Goal: Task Accomplishment & Management: Use online tool/utility

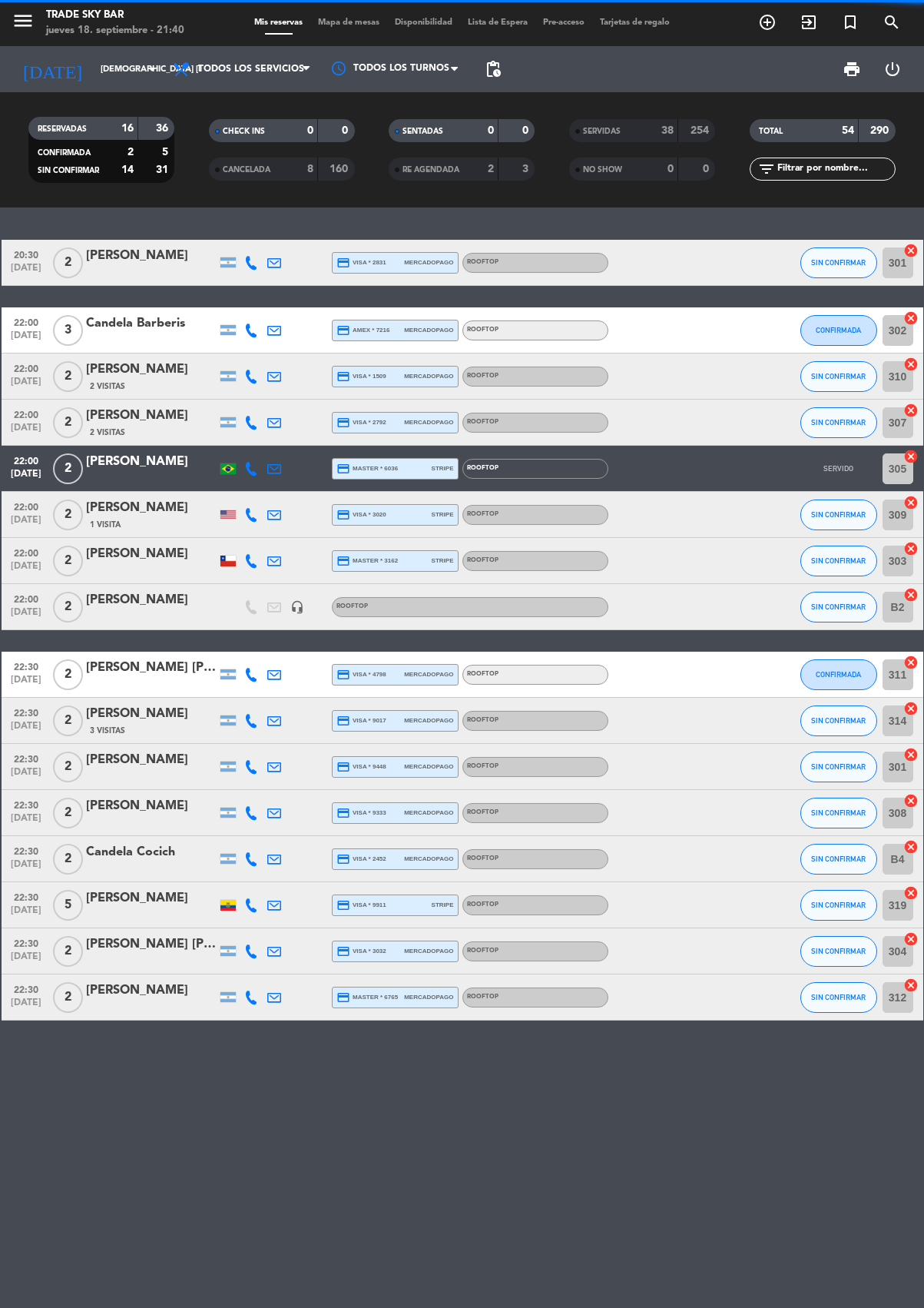
scroll to position [0, -1]
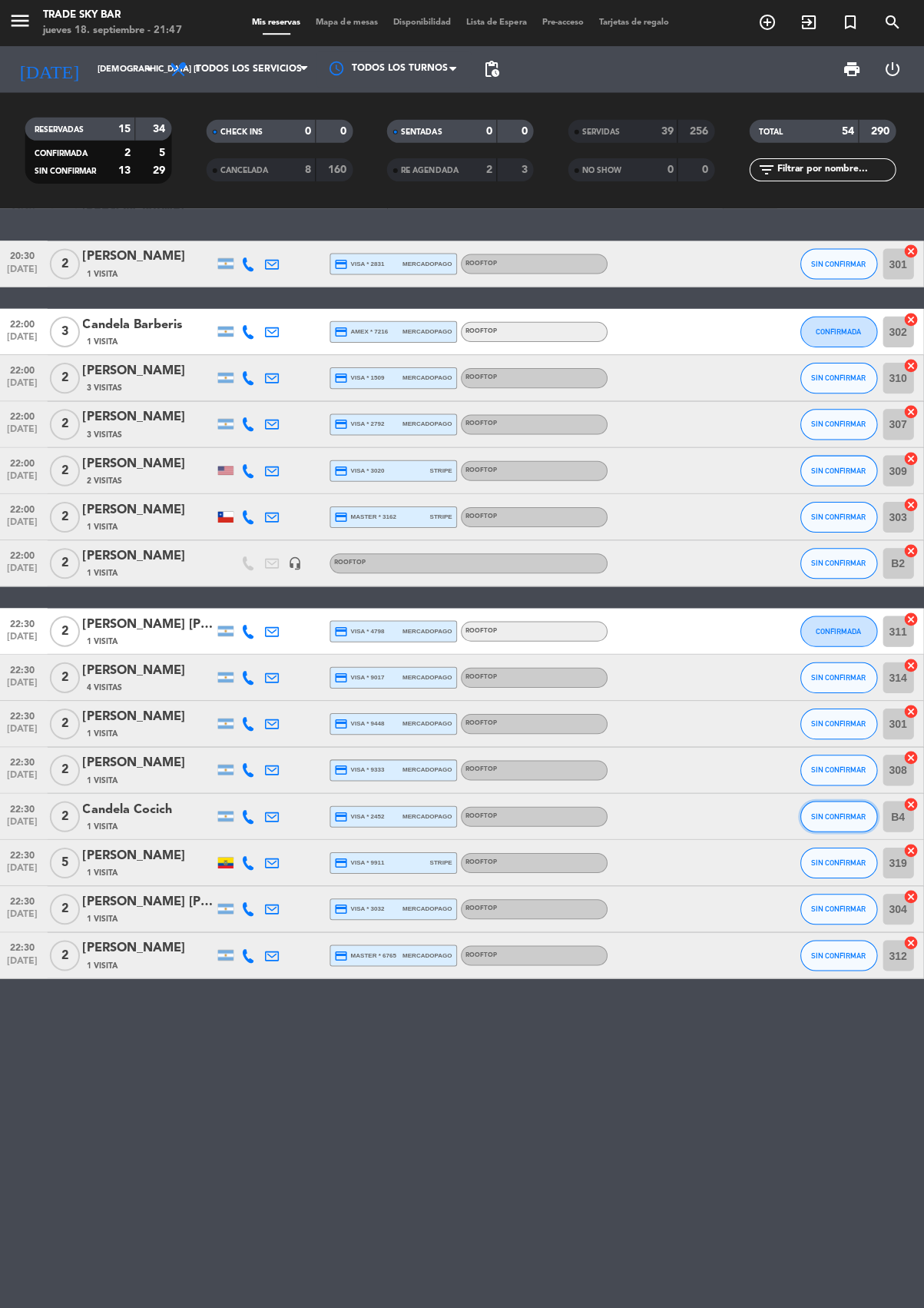
click at [864, 799] on button "SIN CONFIRMAR" at bounding box center [839, 813] width 77 height 31
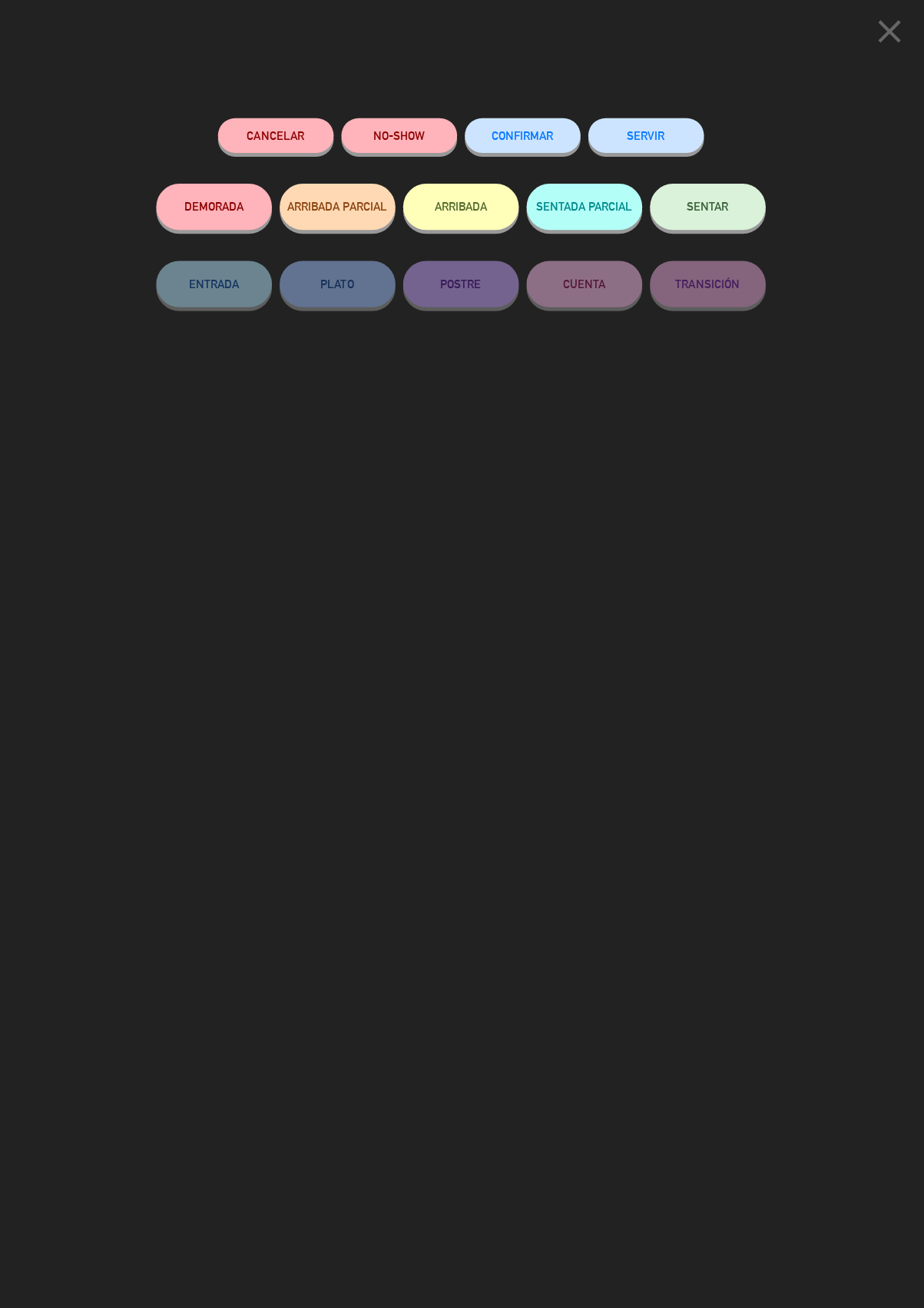
scroll to position [0, 0]
click at [892, 20] on icon "close" at bounding box center [888, 31] width 39 height 39
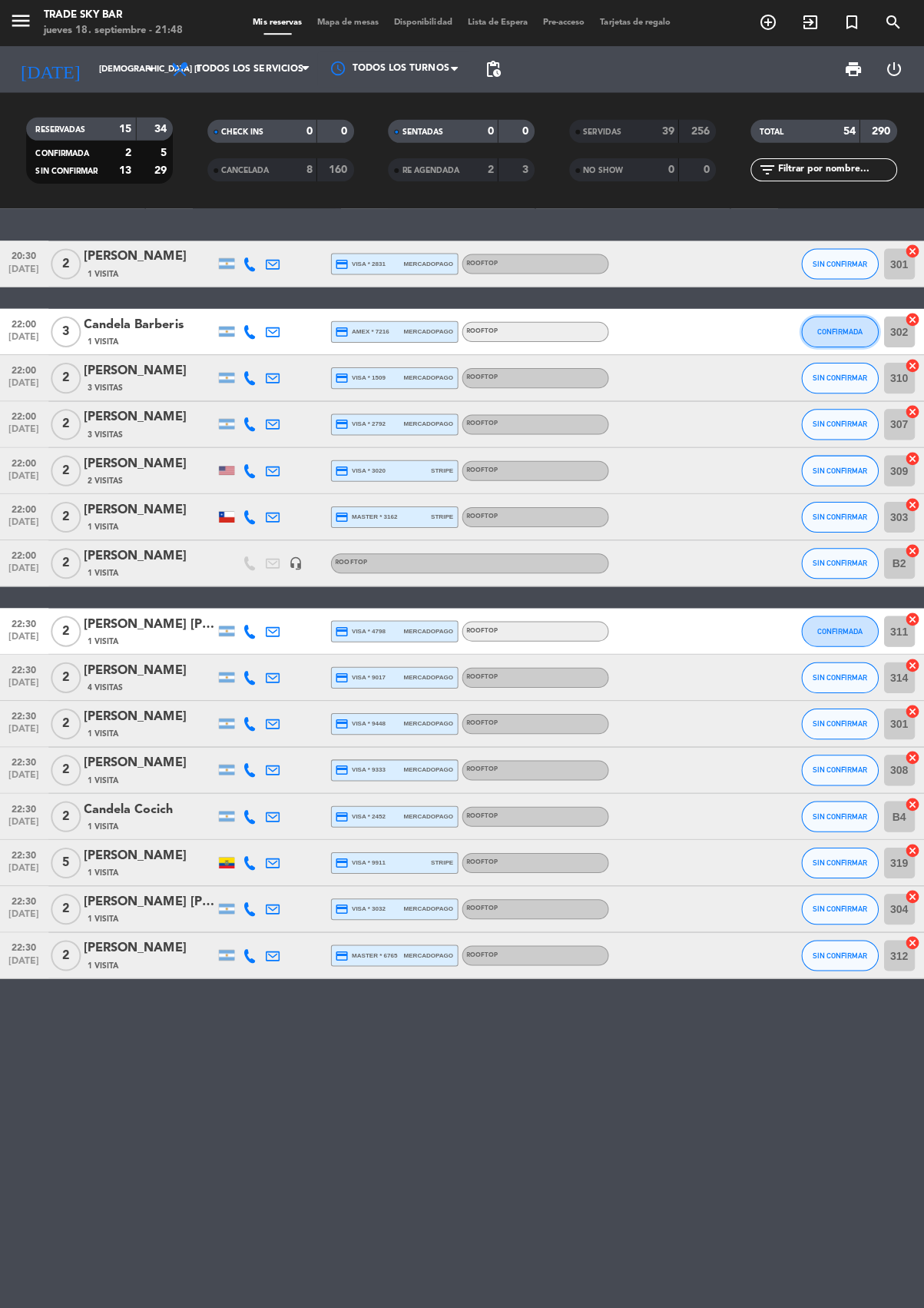
click at [855, 332] on span "CONFIRMADA" at bounding box center [838, 330] width 46 height 9
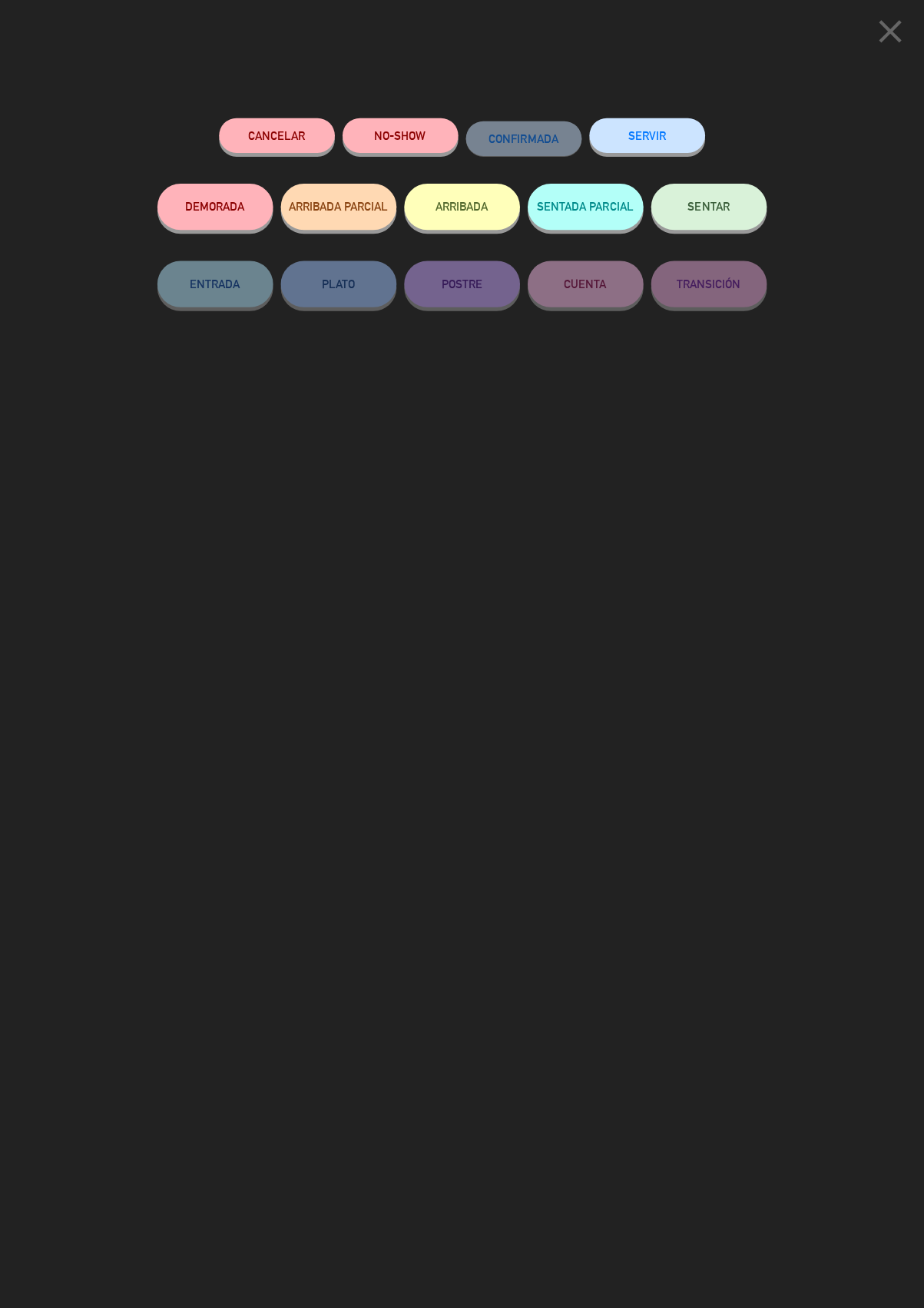
click at [657, 132] on button "SERVIR" at bounding box center [646, 135] width 115 height 35
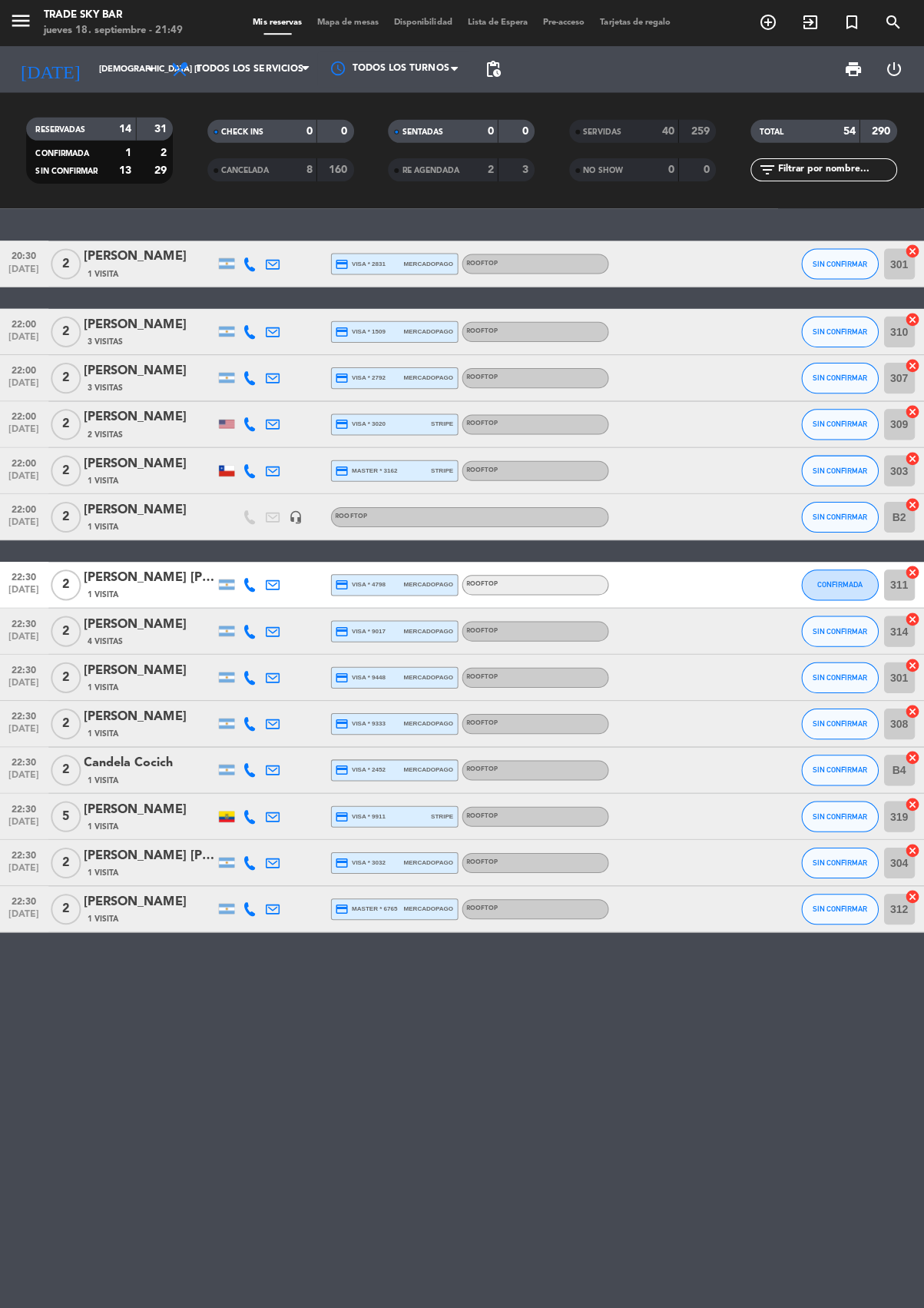
scroll to position [-1, 0]
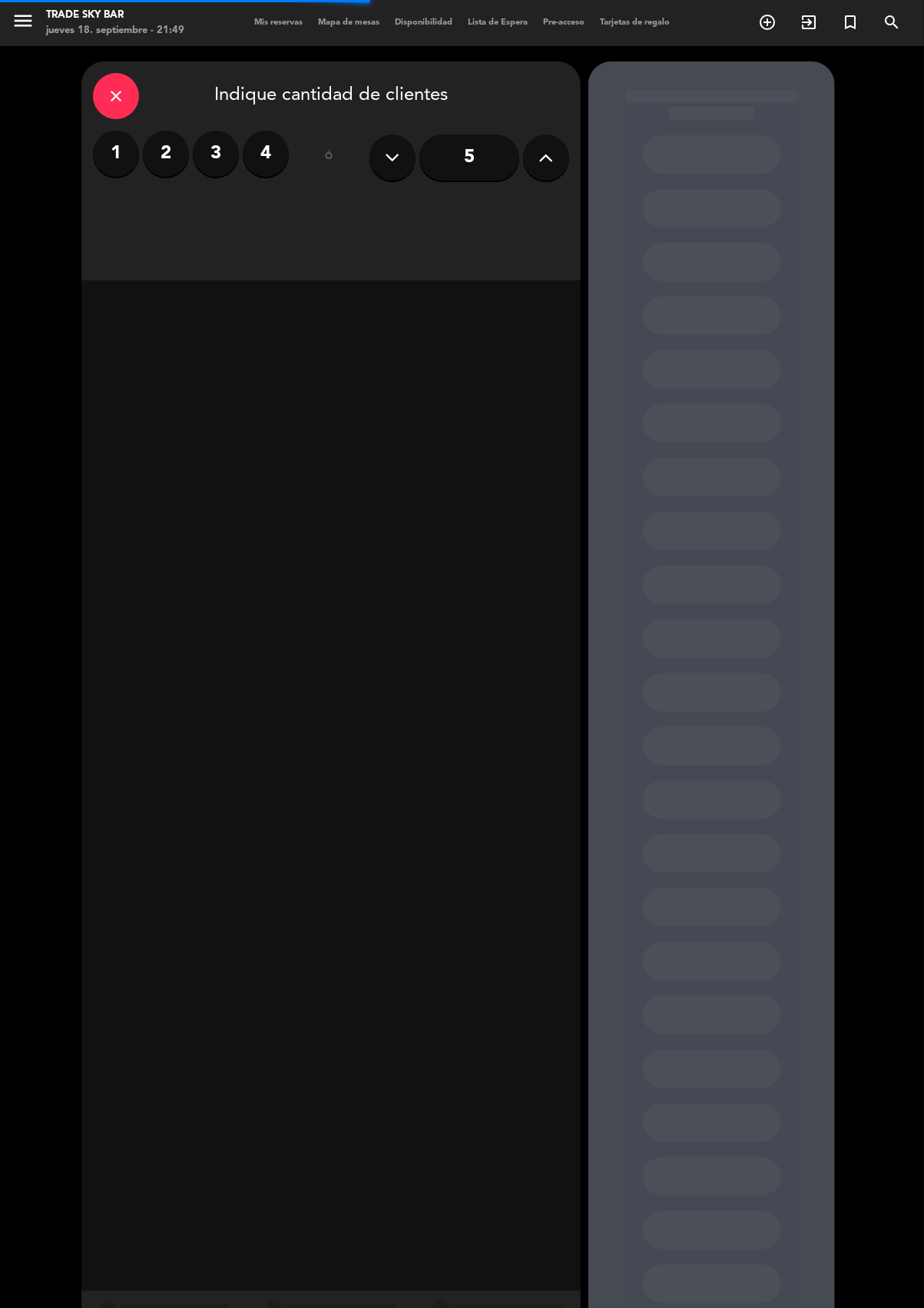
click at [287, 21] on span "Mis reservas" at bounding box center [278, 22] width 64 height 9
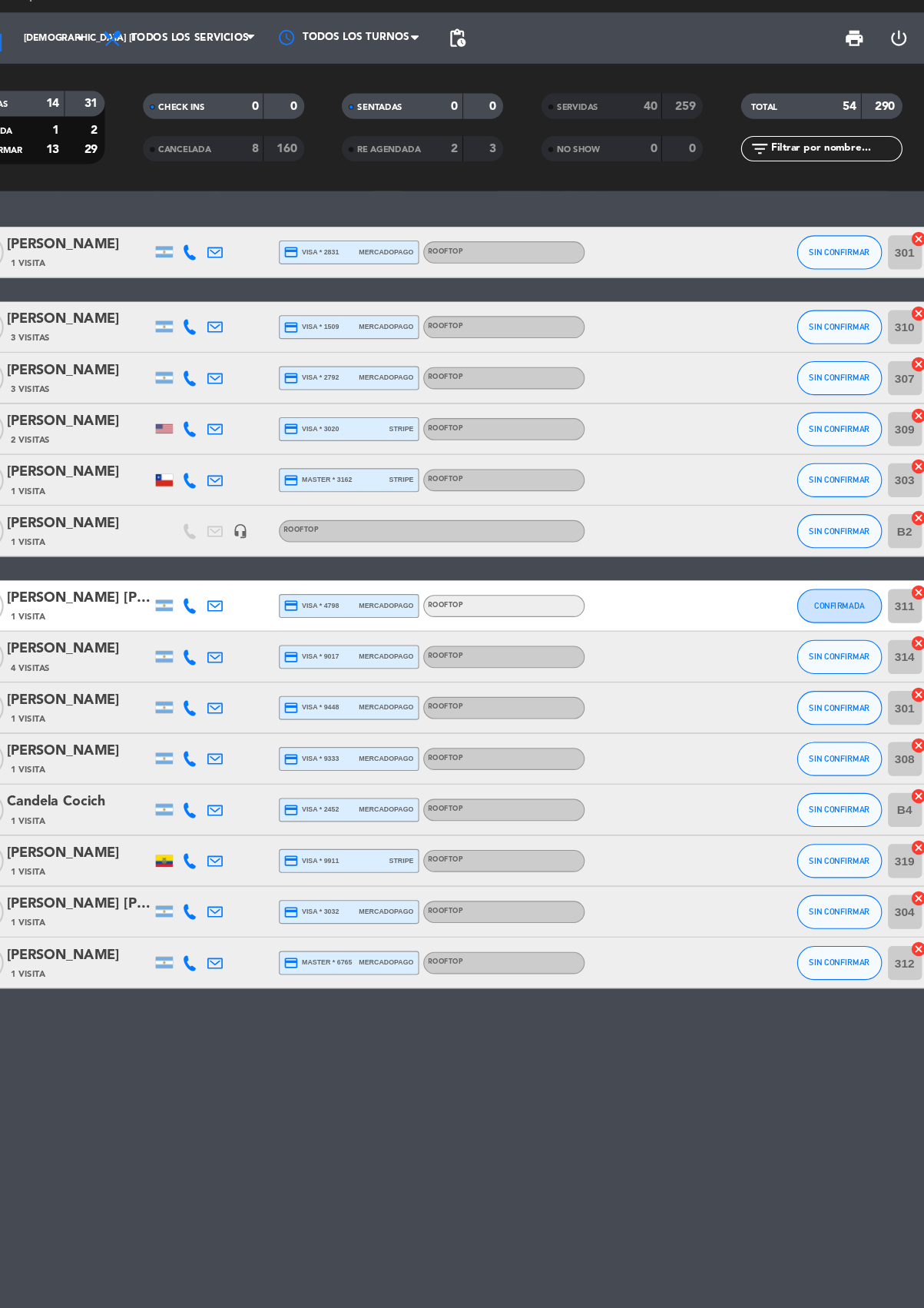
scroll to position [0, -1]
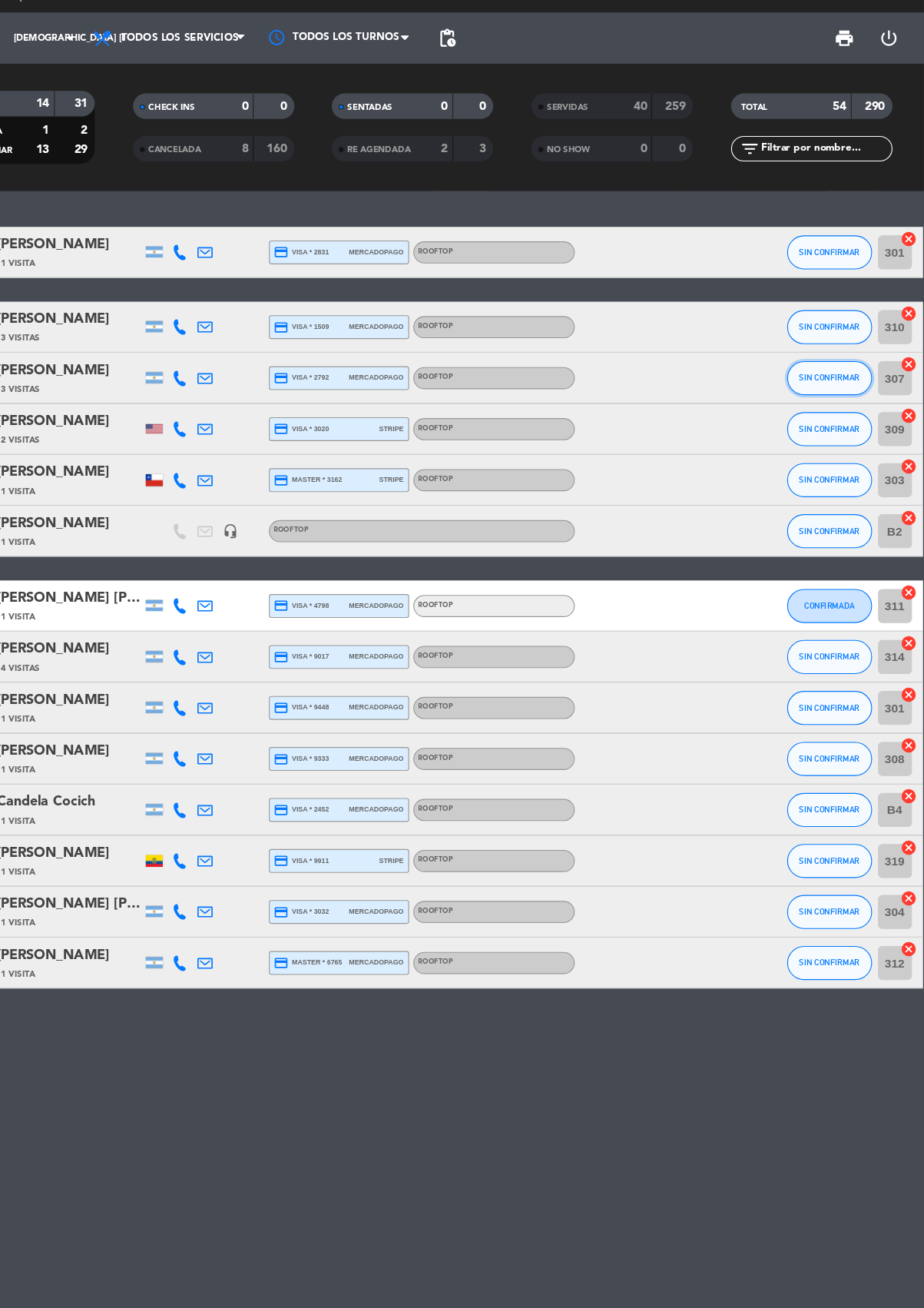
click at [835, 375] on span "SIN CONFIRMAR" at bounding box center [837, 376] width 54 height 9
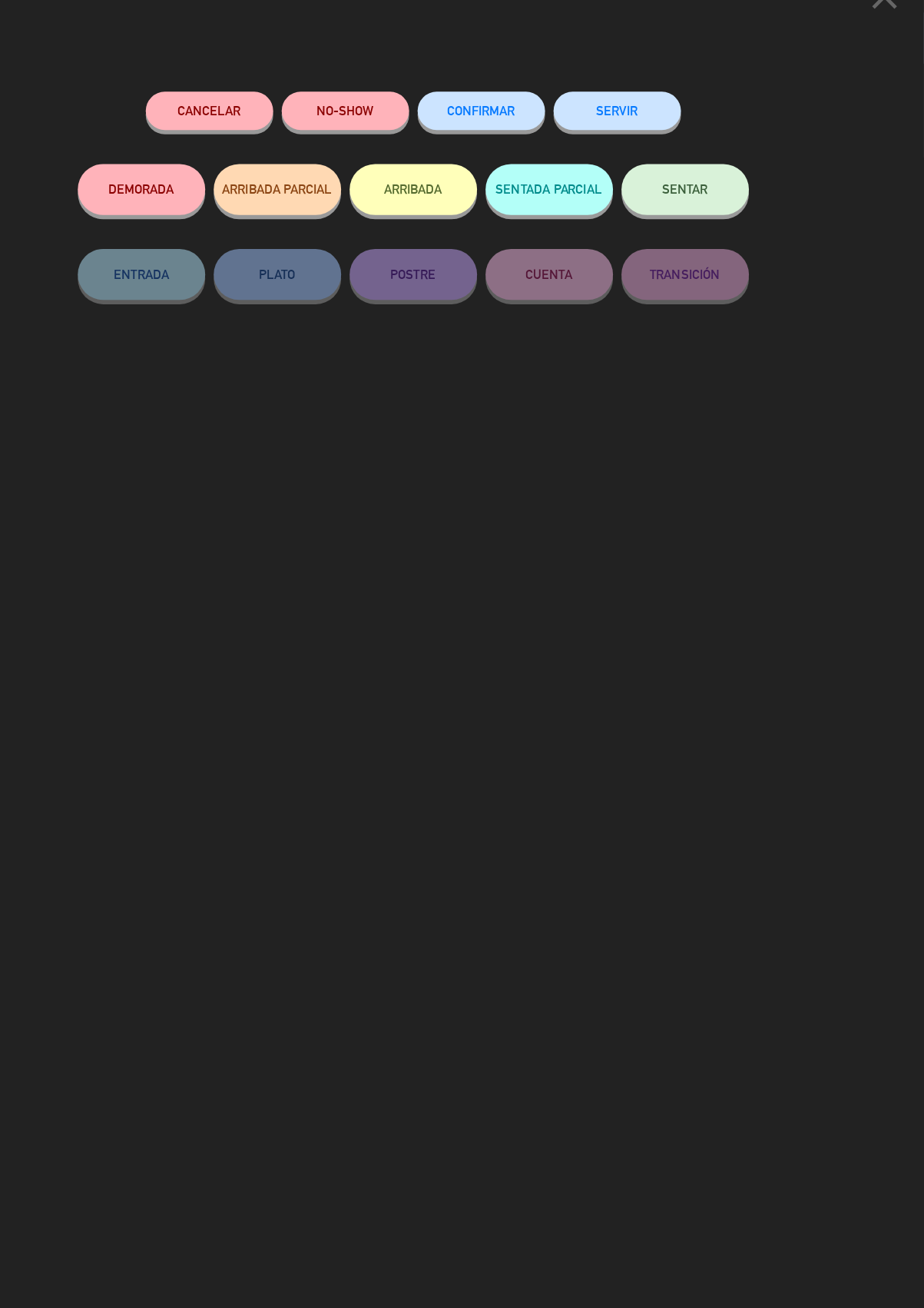
click at [652, 135] on button "SERVIR" at bounding box center [646, 135] width 115 height 35
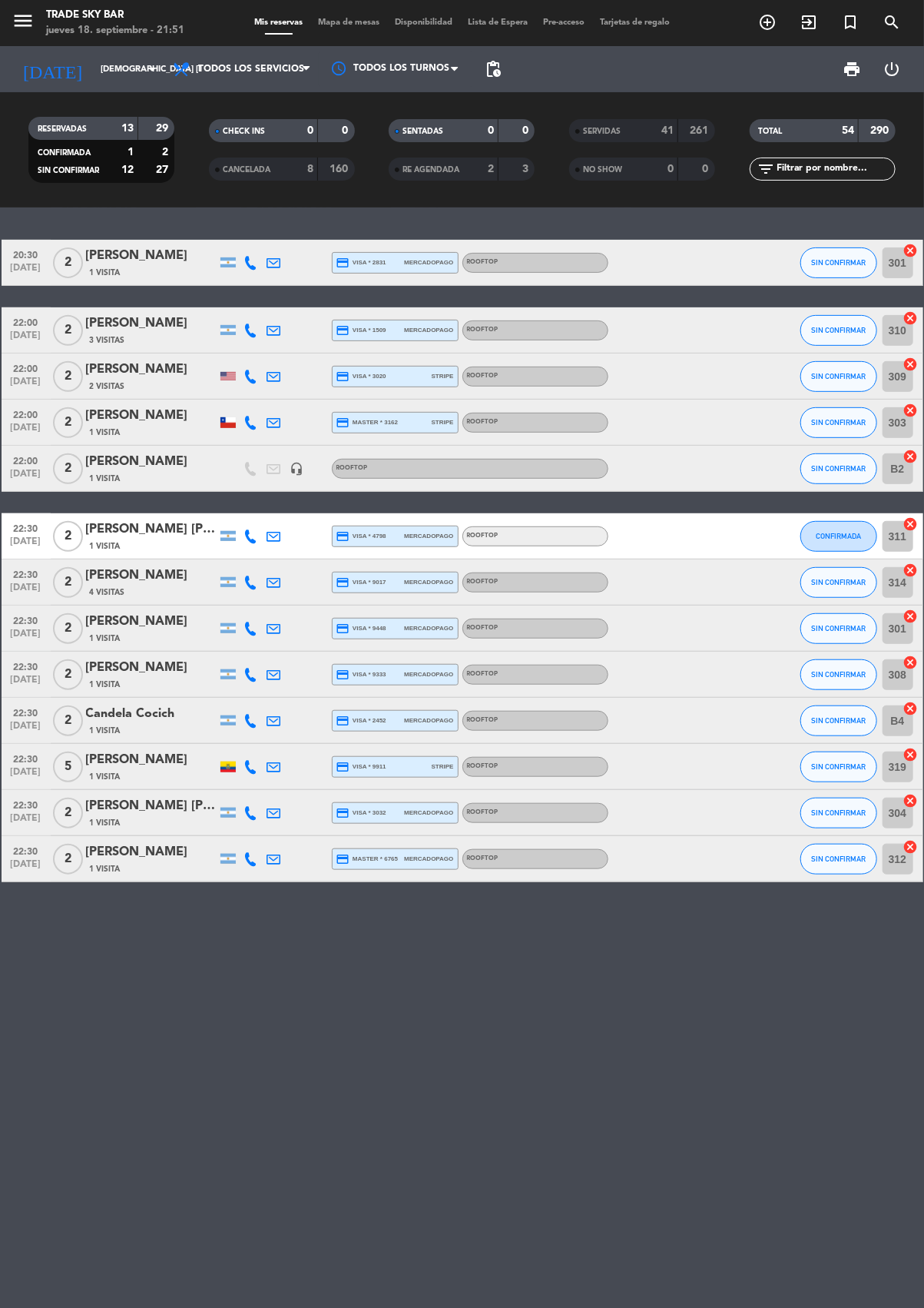
scroll to position [0, 0]
click at [835, 421] on span "SIN CONFIRMAR" at bounding box center [837, 422] width 54 height 9
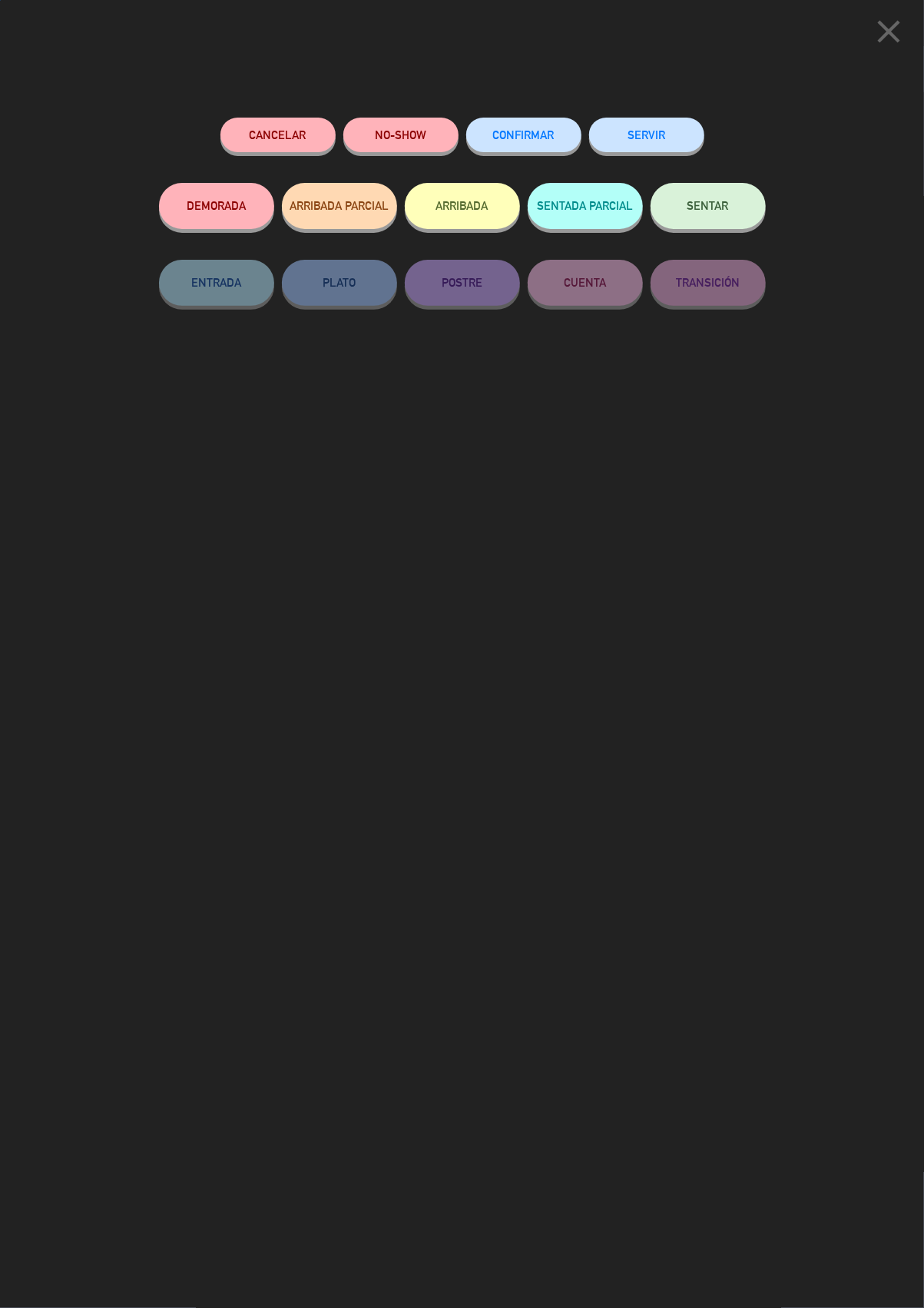
click at [651, 132] on button "SERVIR" at bounding box center [646, 135] width 115 height 35
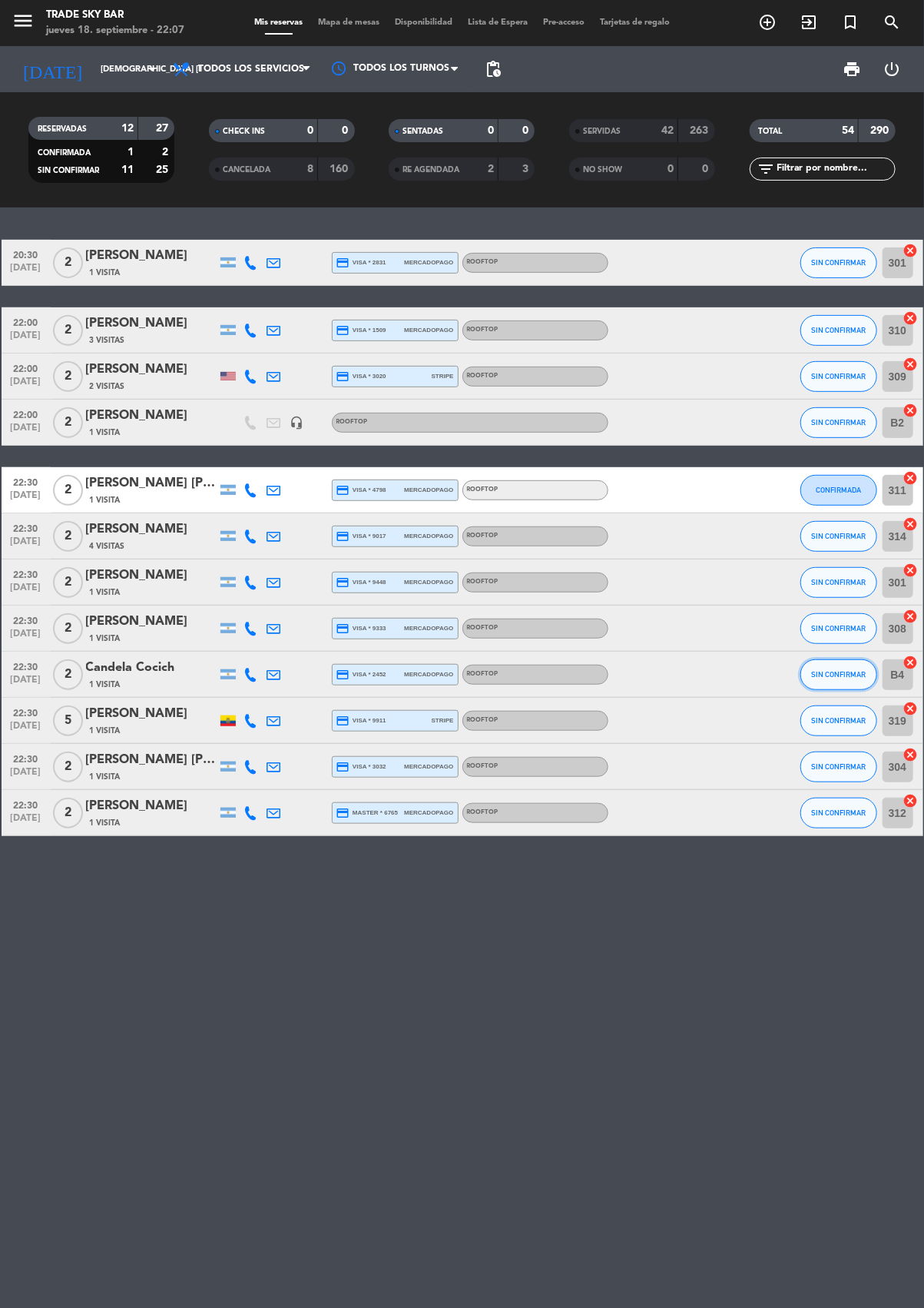
click at [835, 673] on span "SIN CONFIRMAR" at bounding box center [837, 674] width 54 height 9
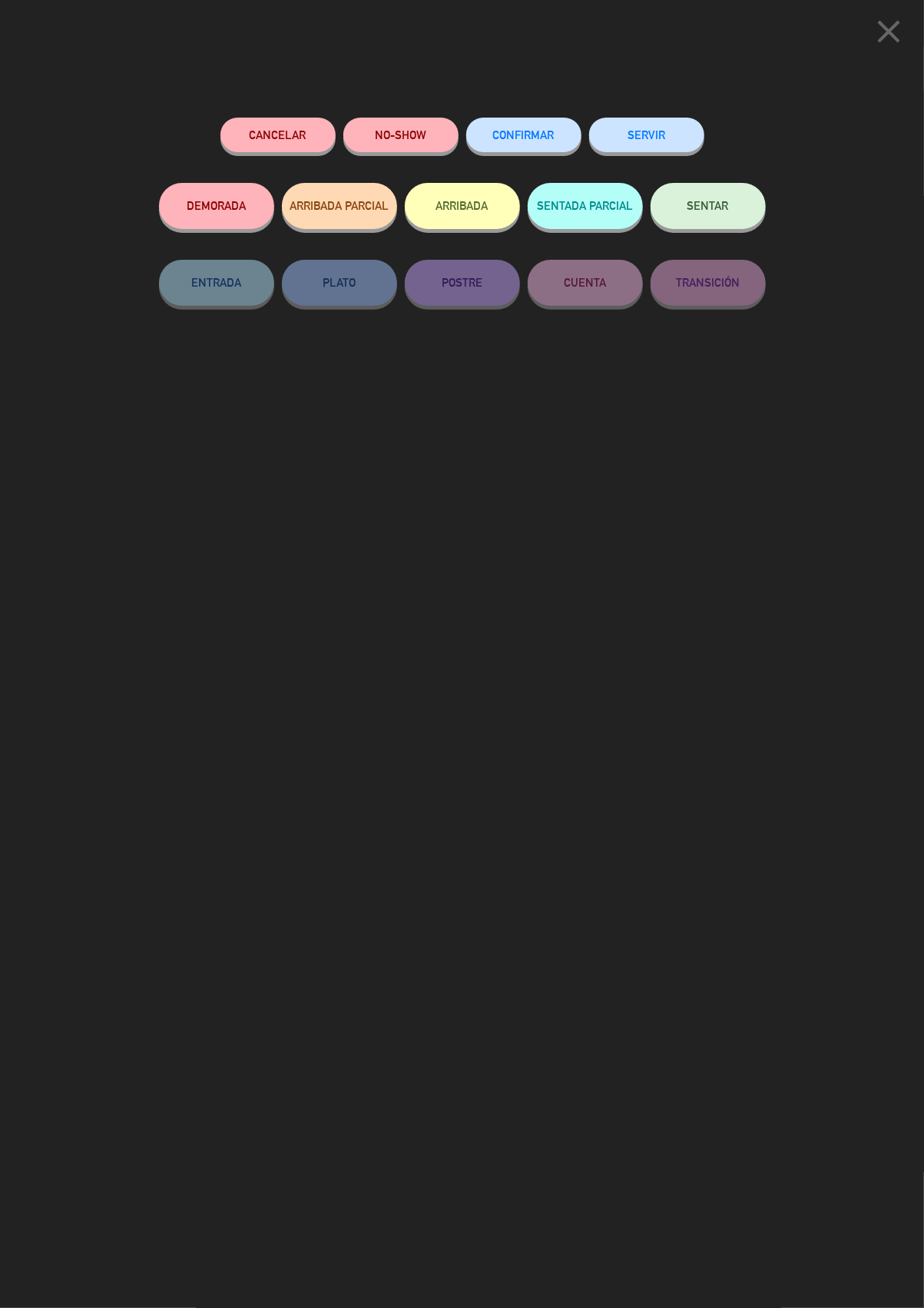
click at [646, 134] on button "SERVIR" at bounding box center [646, 135] width 115 height 35
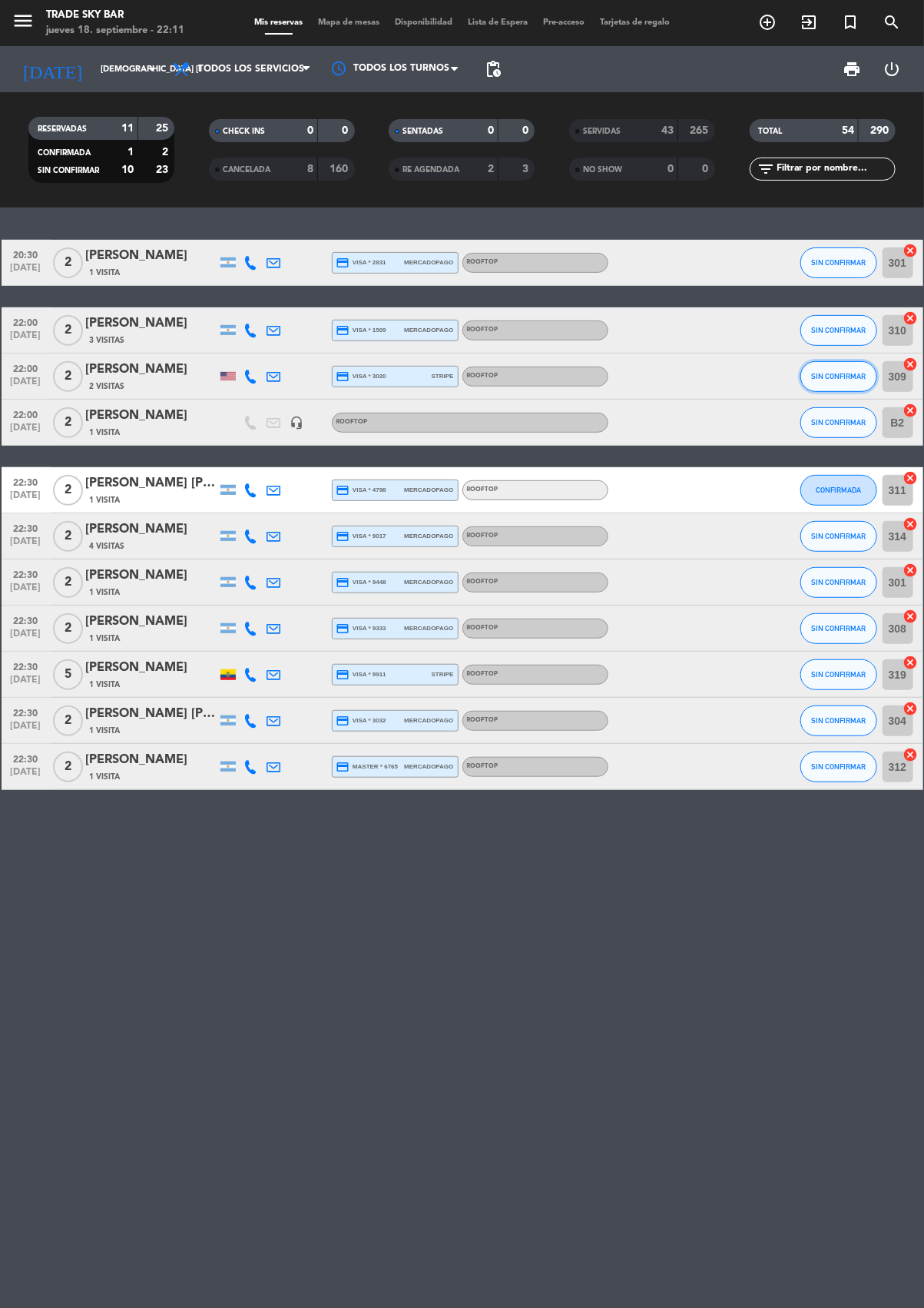
click at [835, 375] on span "SIN CONFIRMAR" at bounding box center [837, 376] width 54 height 9
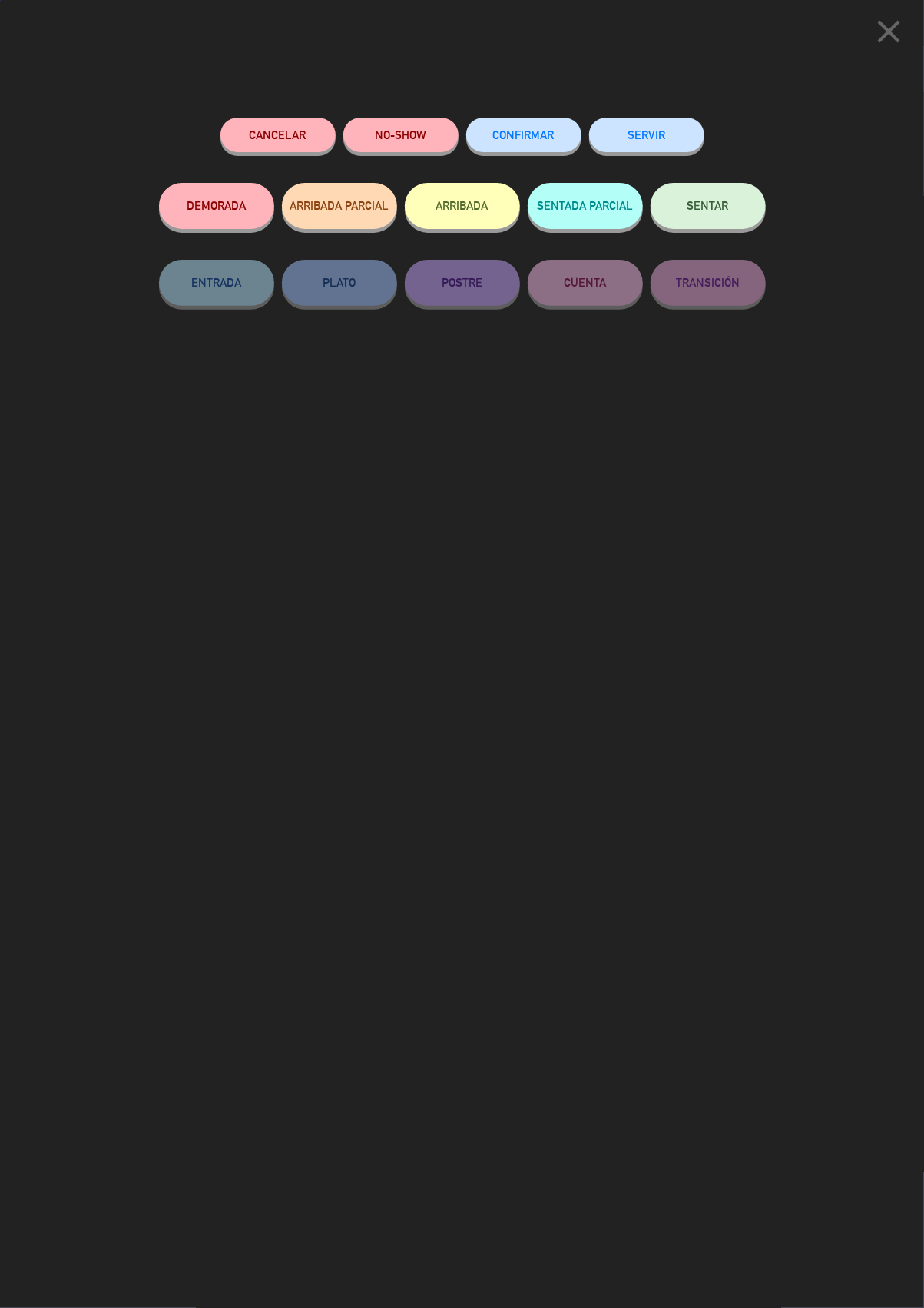
click at [660, 132] on button "SERVIR" at bounding box center [646, 135] width 115 height 35
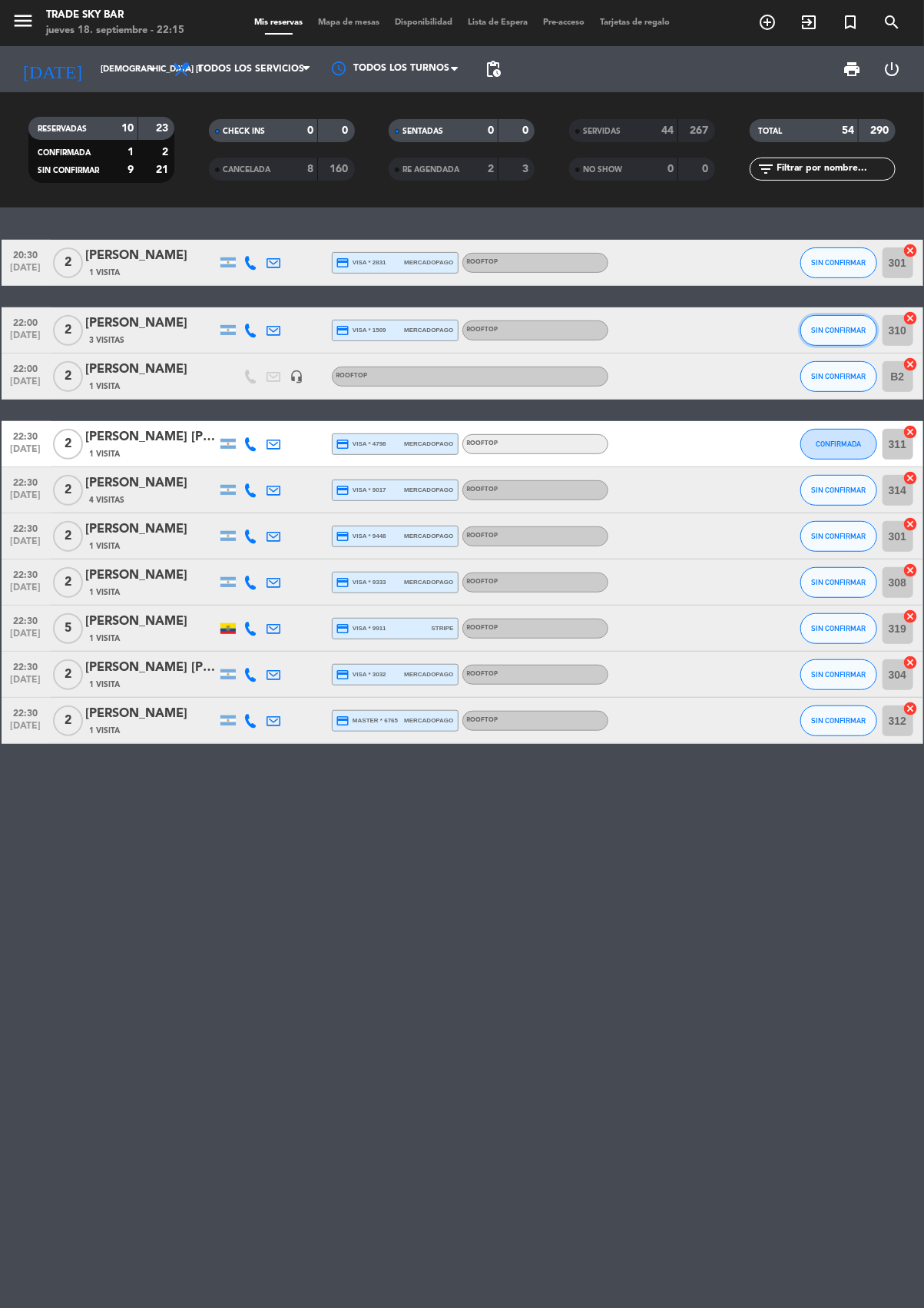
click at [834, 329] on span "SIN CONFIRMAR" at bounding box center [837, 330] width 54 height 9
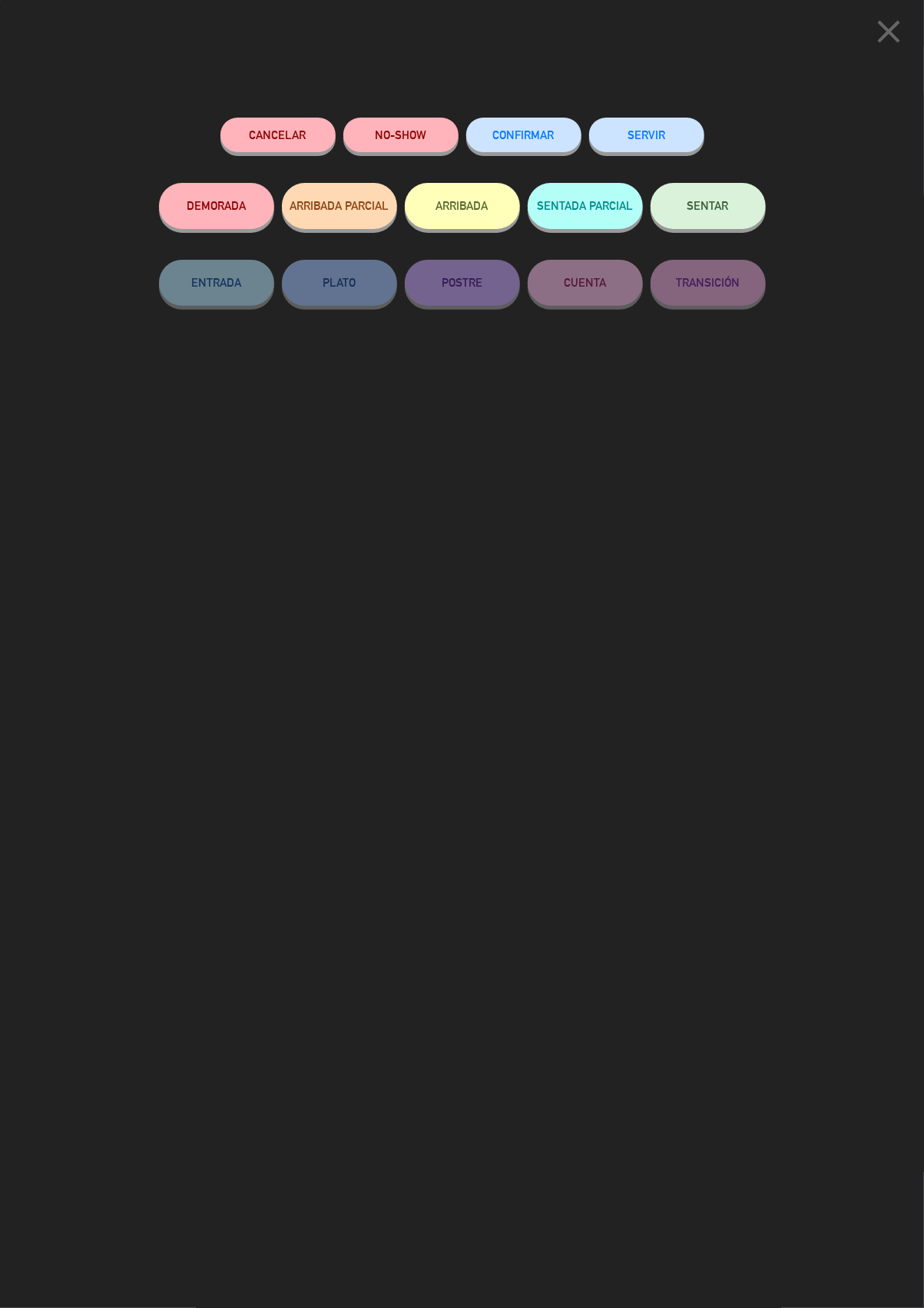
click at [657, 134] on button "SERVIR" at bounding box center [646, 135] width 115 height 35
